Goal: Task Accomplishment & Management: Manage account settings

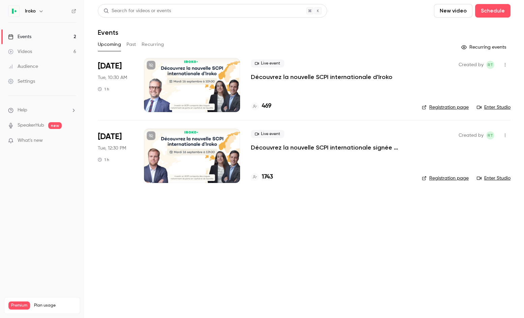
click at [32, 12] on h6 "Iroko" at bounding box center [30, 11] width 11 height 7
click at [38, 11] on icon "button" at bounding box center [40, 10] width 5 height 5
click at [46, 95] on div "Log out" at bounding box center [63, 98] width 77 height 7
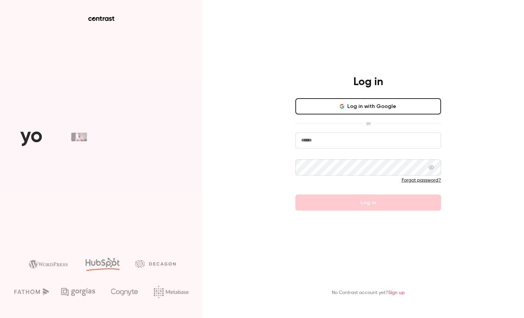
type input "**********"
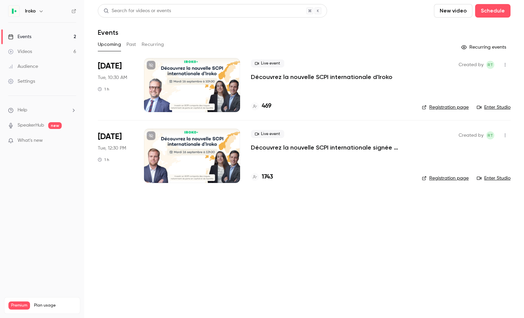
click at [32, 12] on h6 "Iroko" at bounding box center [30, 11] width 11 height 7
click at [40, 10] on icon "button" at bounding box center [40, 10] width 5 height 5
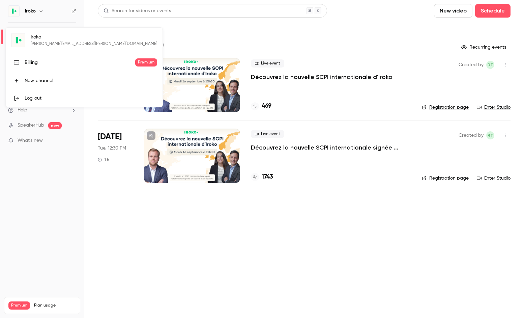
click at [131, 257] on div at bounding box center [262, 159] width 524 height 318
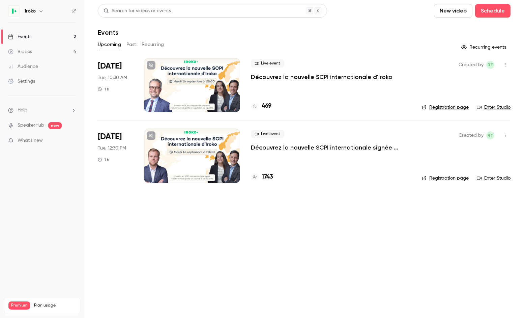
click at [224, 84] on div at bounding box center [192, 85] width 96 height 54
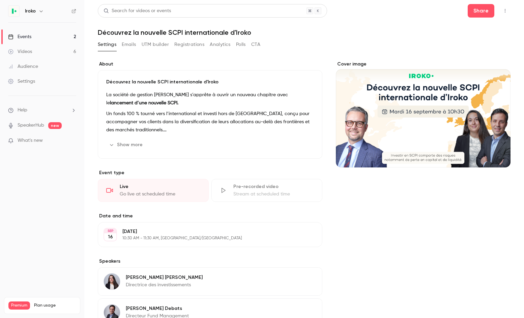
click at [441, 111] on div "Cover image" at bounding box center [423, 114] width 175 height 107
click at [0, 0] on input "Cover image" at bounding box center [0, 0] width 0 height 0
click at [38, 52] on link "Videos 6" at bounding box center [42, 51] width 84 height 15
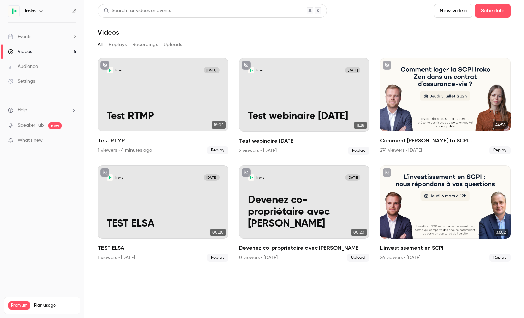
click at [35, 35] on link "Events 2" at bounding box center [42, 36] width 84 height 15
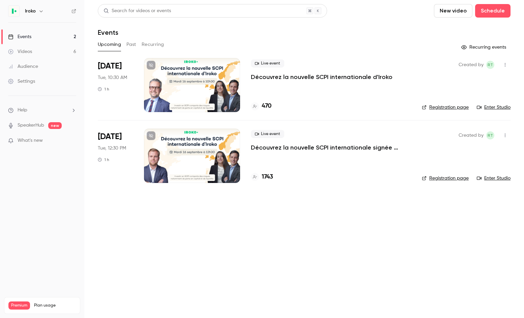
click at [35, 12] on h6 "Iroko" at bounding box center [30, 11] width 11 height 7
click at [44, 11] on button "button" at bounding box center [41, 11] width 8 height 8
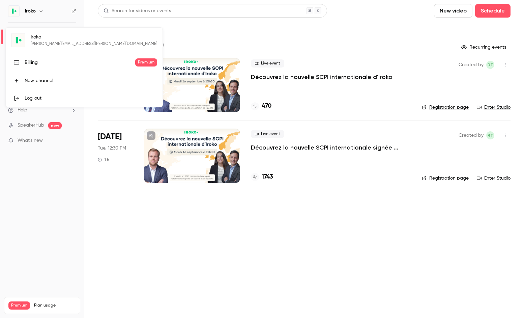
click at [265, 83] on div at bounding box center [262, 159] width 524 height 318
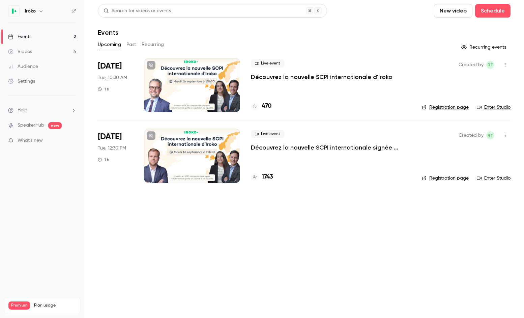
click at [165, 82] on div at bounding box center [192, 85] width 96 height 54
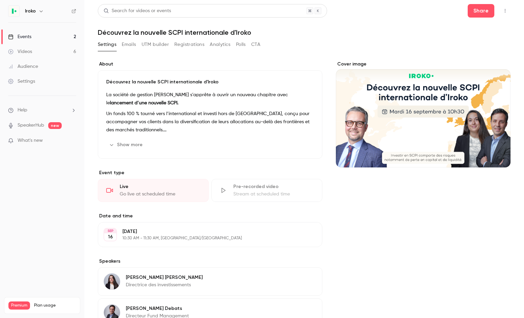
click at [133, 142] on button "Show more" at bounding box center [126, 144] width 40 height 11
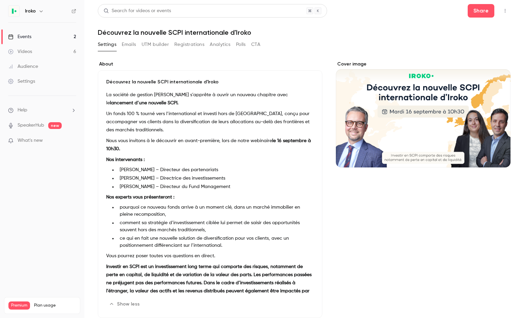
click at [37, 36] on link "Events 2" at bounding box center [42, 36] width 84 height 15
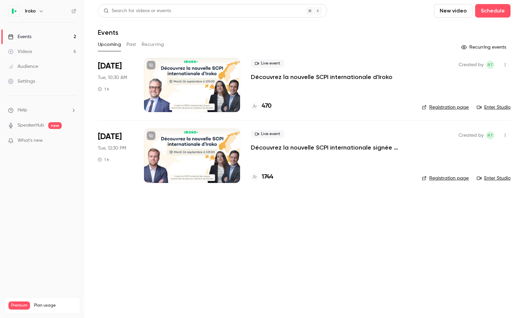
click at [506, 64] on icon "button" at bounding box center [504, 64] width 5 height 5
click at [385, 101] on div at bounding box center [262, 159] width 524 height 318
click at [487, 107] on link "Enter Studio" at bounding box center [494, 107] width 34 height 7
click at [504, 64] on icon "button" at bounding box center [504, 64] width 5 height 5
click at [504, 64] on div at bounding box center [262, 159] width 524 height 318
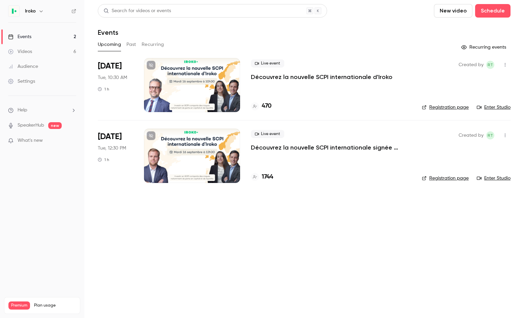
click at [504, 64] on icon "button" at bounding box center [504, 64] width 5 height 5
click at [319, 102] on div at bounding box center [262, 159] width 524 height 318
click at [279, 81] on div "Live event Découvrez la nouvelle SCPI internationale d'Iroko 470" at bounding box center [331, 85] width 160 height 54
click at [286, 75] on p "Découvrez la nouvelle SCPI internationale d'Iroko" at bounding box center [322, 77] width 142 height 8
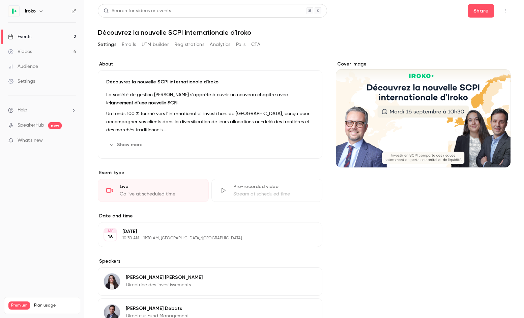
click at [133, 45] on button "Emails" at bounding box center [129, 44] width 14 height 11
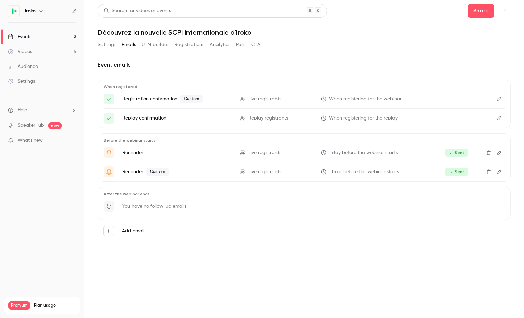
click at [152, 44] on button "UTM builder" at bounding box center [155, 44] width 27 height 11
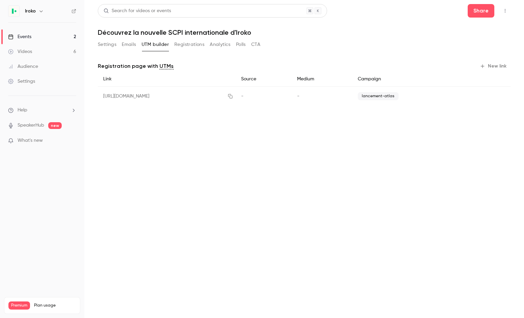
click at [183, 44] on button "Registrations" at bounding box center [189, 44] width 30 height 11
